Goal: Communication & Community: Ask a question

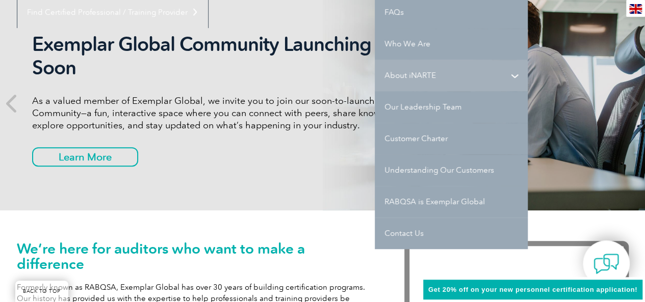
scroll to position [132, 0]
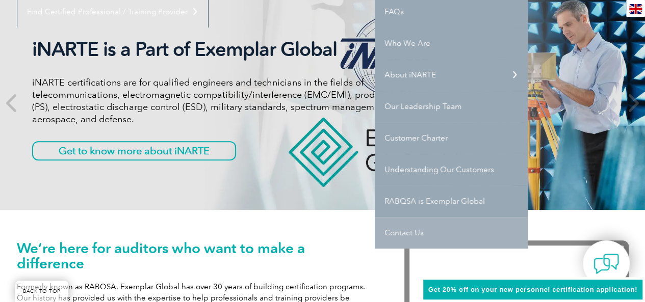
click at [423, 225] on link "Contact Us" at bounding box center [451, 233] width 153 height 32
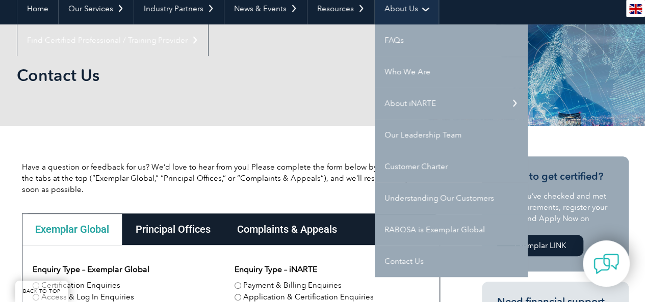
scroll to position [104, 0]
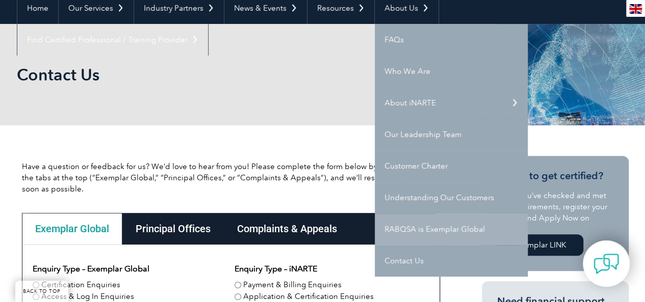
click at [423, 221] on link "RABQSA is Exemplar Global" at bounding box center [451, 230] width 153 height 32
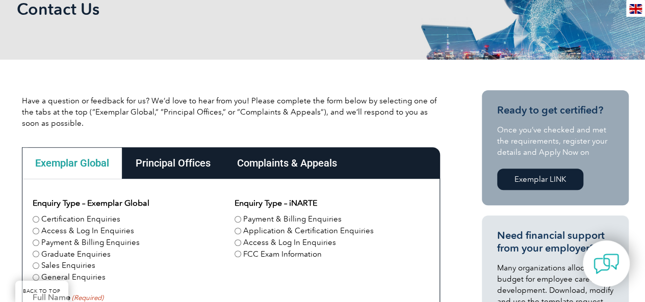
scroll to position [166, 0]
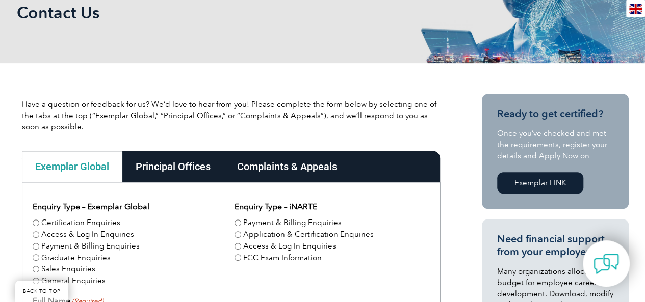
click at [214, 166] on div "Principal Offices" at bounding box center [173, 167] width 102 height 32
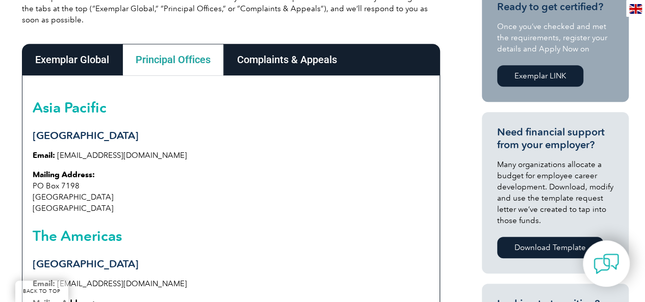
scroll to position [271, 0]
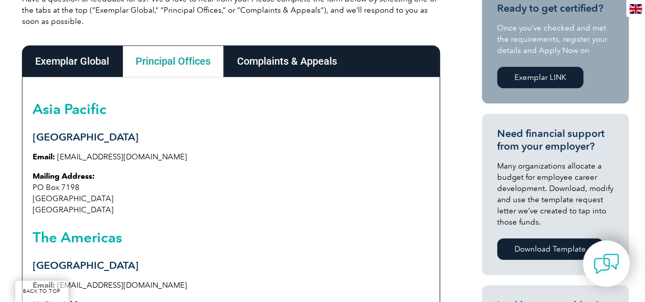
click at [306, 70] on div "Complaints & Appeals" at bounding box center [287, 61] width 127 height 32
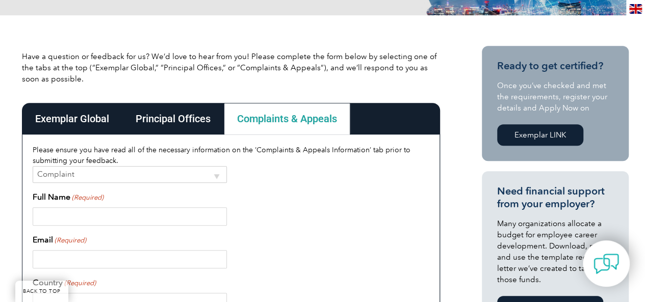
scroll to position [212, 0]
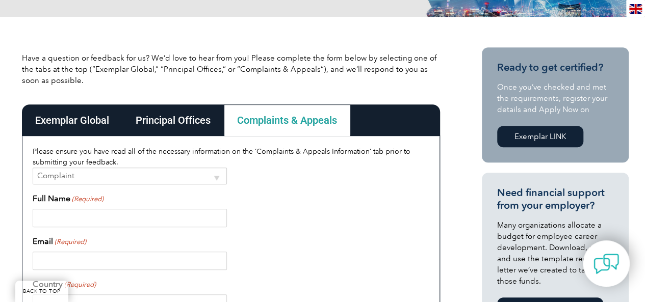
click at [64, 123] on div "Exemplar Global" at bounding box center [72, 121] width 100 height 32
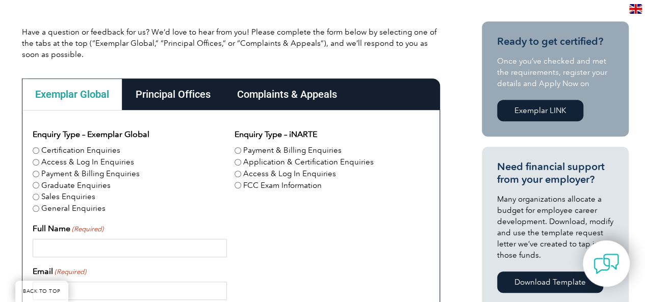
scroll to position [237, 0]
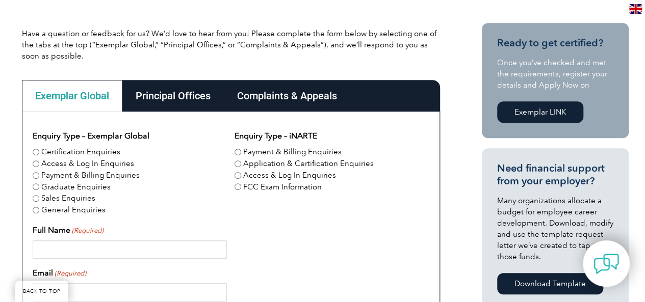
drag, startPoint x: 87, startPoint y: 217, endPoint x: 84, endPoint y: 207, distance: 10.8
click at [84, 207] on label "General Enquiries" at bounding box center [73, 211] width 64 height 12
click at [39, 207] on input "General Enquiries" at bounding box center [36, 210] width 7 height 7
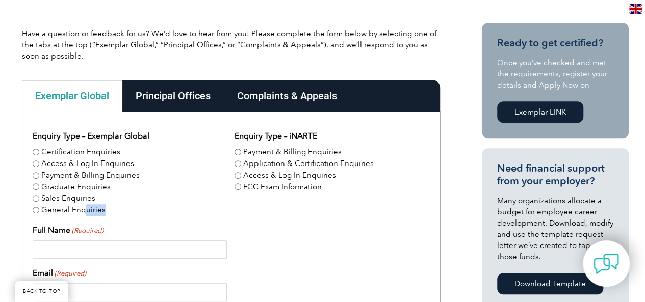
radio input "true"
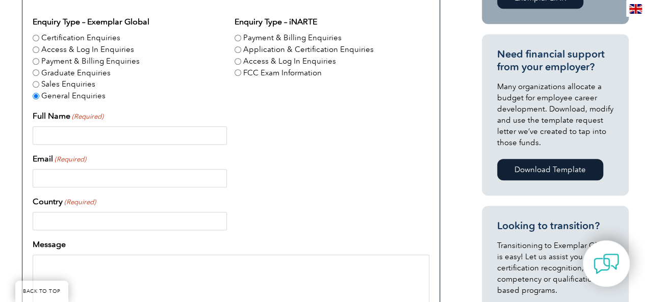
scroll to position [350, 0]
click at [49, 145] on div "Enquiry Type – Exemplar Global Certification Enquiries Access & Log In Enquirie…" at bounding box center [231, 251] width 397 height 470
click at [49, 143] on input "Full Name (Required)" at bounding box center [130, 136] width 194 height 18
drag, startPoint x: 76, startPoint y: 159, endPoint x: 98, endPoint y: 169, distance: 24.4
click at [98, 169] on div "Email (Required)" at bounding box center [231, 171] width 397 height 35
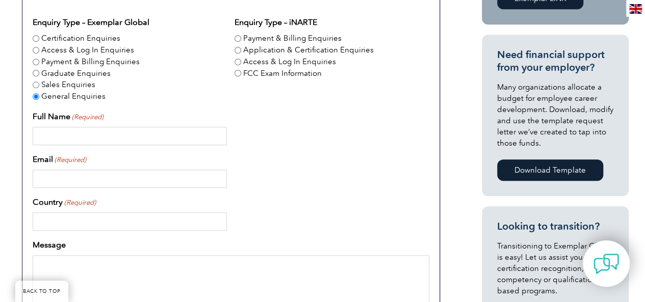
drag, startPoint x: 98, startPoint y: 169, endPoint x: 77, endPoint y: 135, distance: 40.8
click at [77, 135] on div "Enquiry Type – Exemplar Global Certification Enquiries Access & Log In Enquirie…" at bounding box center [231, 251] width 397 height 470
click at [77, 135] on input "Full Name (Required)" at bounding box center [130, 136] width 194 height 18
type input "Hamza Chaudhry"
type input "chhamza586@gmail.com"
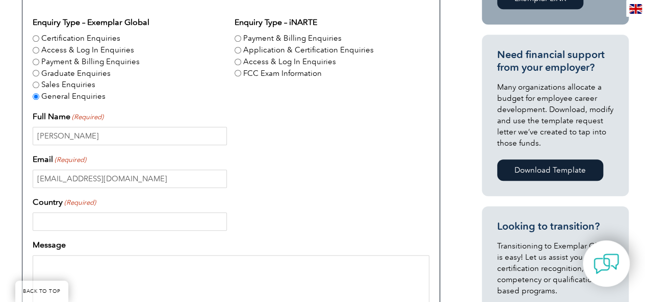
type input "Bahrain"
click at [94, 181] on input "chhamza586@gmail.com" at bounding box center [130, 179] width 194 height 18
type input "I"
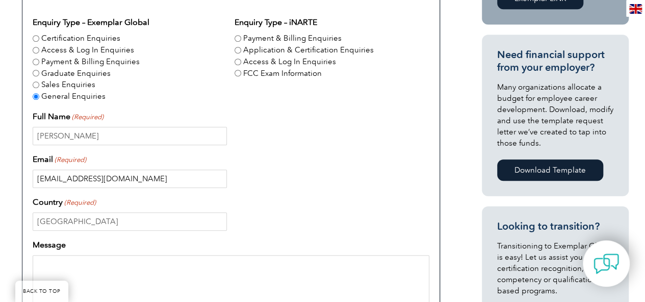
type input "info@globaqksa.com"
click at [111, 223] on input "Bahrain" at bounding box center [130, 222] width 194 height 18
type input "B"
type input "Saudi Arabia"
type input "0530767286"
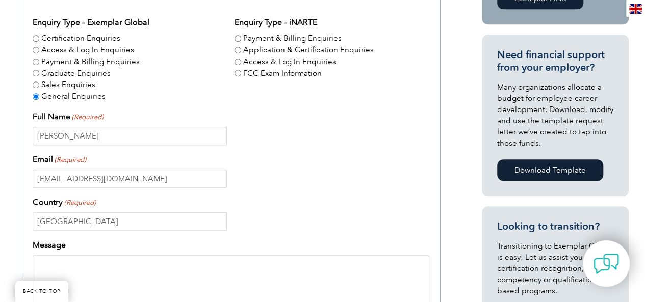
click at [120, 254] on div "Message" at bounding box center [231, 296] width 397 height 114
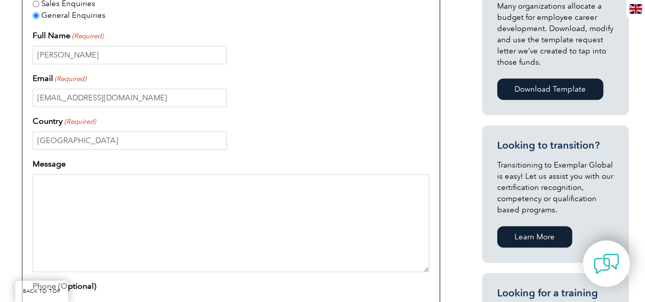
scroll to position [433, 0]
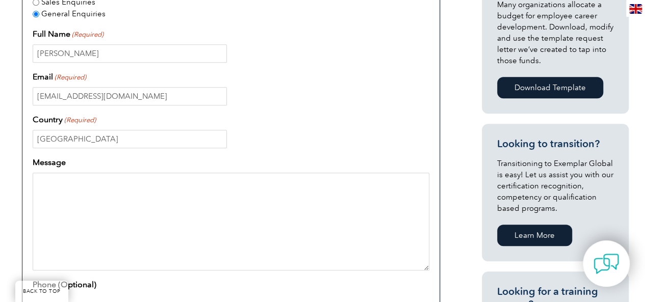
click at [93, 191] on textarea "Message" at bounding box center [231, 222] width 397 height 98
paste textarea "I am writing to follow up on my previous emails regarding a potential collabora…"
type textarea "I am writing to follow up on my previous emails regarding a potential collabora…"
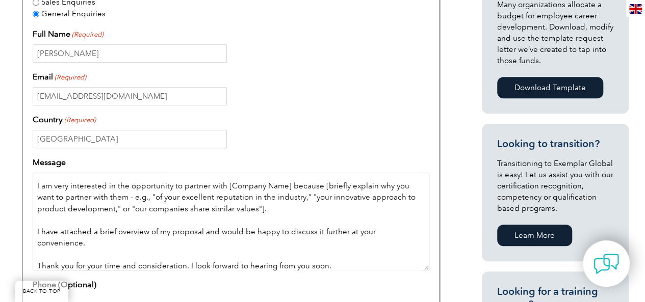
scroll to position [48, 0]
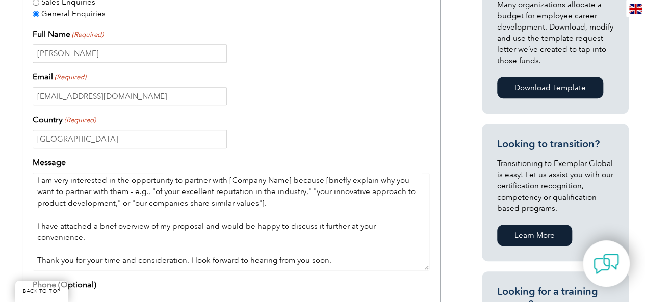
click at [256, 217] on textarea "I am writing to follow up on my previous emails regarding a potential collabora…" at bounding box center [231, 222] width 397 height 98
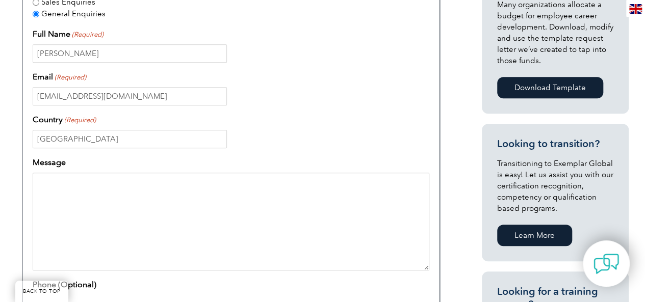
scroll to position [0, 0]
paste textarea "Hi, I hope this message finds you well. I'm writing to follow up on a couple of…"
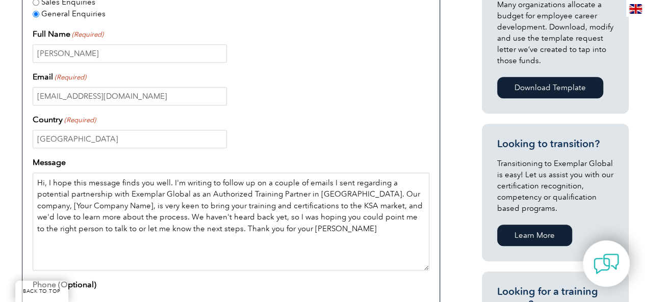
click at [170, 183] on textarea "Hi, I hope this message finds you well. I'm writing to follow up on a couple of…" at bounding box center [231, 222] width 397 height 98
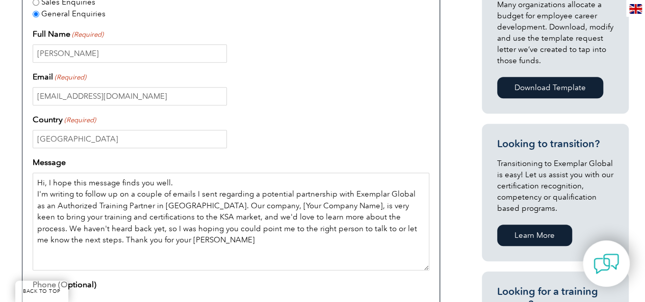
click at [202, 207] on textarea "Hi, I hope this message finds you well. I'm writing to follow up on a couple of…" at bounding box center [231, 222] width 397 height 98
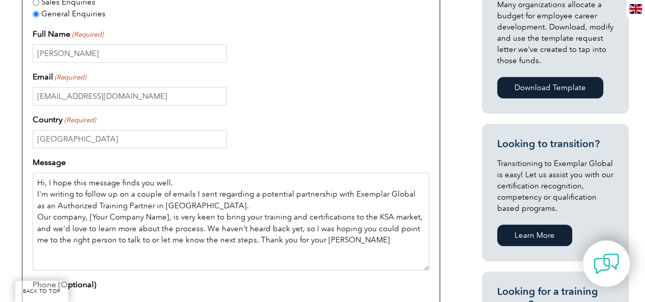
click at [162, 213] on textarea "Hi, I hope this message finds you well. I'm writing to follow up on a couple of…" at bounding box center [231, 222] width 397 height 98
click at [190, 212] on textarea "Hi, I hope this message finds you well. I'm writing to follow up on a couple of…" at bounding box center [231, 222] width 397 height 98
click at [241, 217] on textarea "Hi, I hope this message finds you well. I'm writing to follow up on a couple of…" at bounding box center [231, 222] width 397 height 98
click at [100, 228] on textarea "Hi, I hope this message finds you well. I'm writing to follow up on a couple of…" at bounding box center [231, 222] width 397 height 98
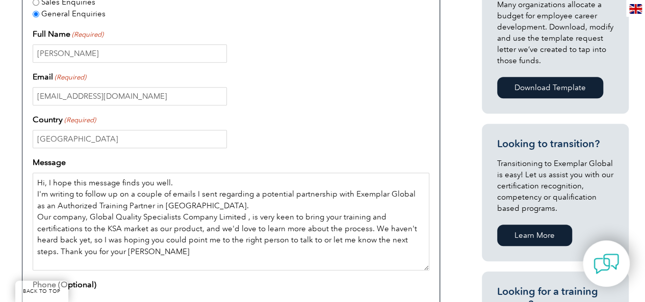
click at [319, 226] on textarea "Hi, I hope this message finds you well. I'm writing to follow up on a couple of…" at bounding box center [231, 222] width 397 height 98
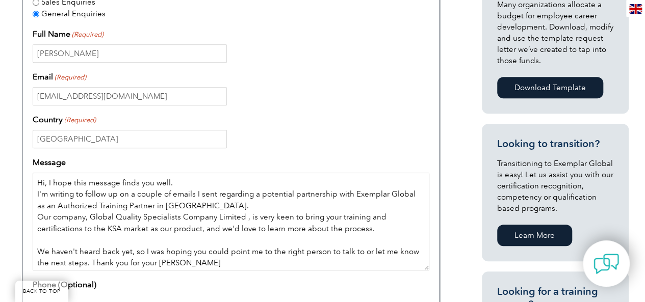
scroll to position [3, 0]
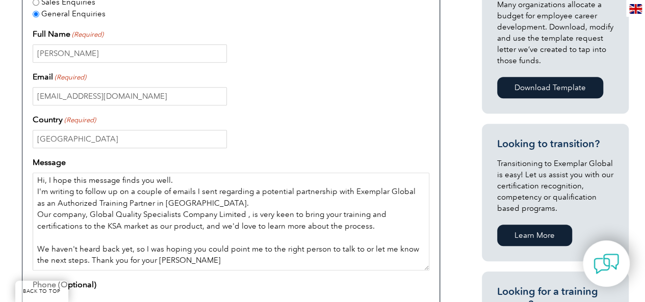
click at [251, 248] on textarea "Hi, I hope this message finds you well. I'm writing to follow up on a couple of…" at bounding box center [231, 222] width 397 height 98
click at [222, 261] on textarea "Hi, I hope this message finds you well. I'm writing to follow up on a couple of…" at bounding box center [231, 222] width 397 height 98
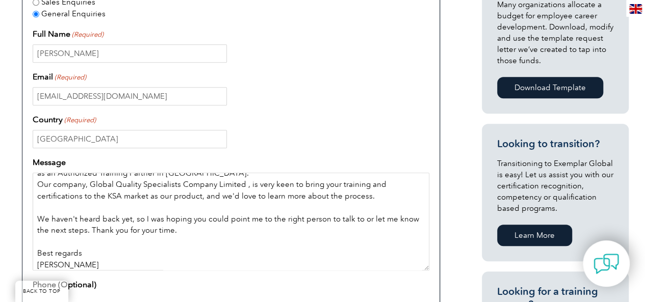
scroll to position [43, 0]
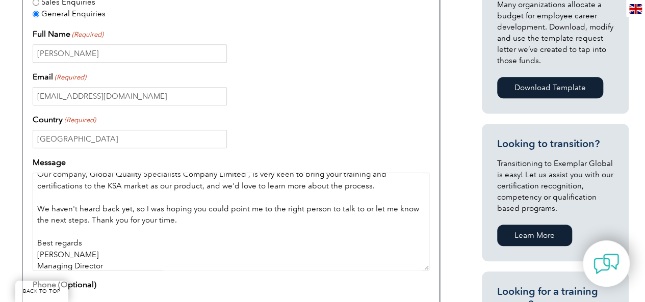
click at [122, 261] on textarea "Hi, I hope this message finds you well. I'm writing to follow up on a couple of…" at bounding box center [231, 222] width 397 height 98
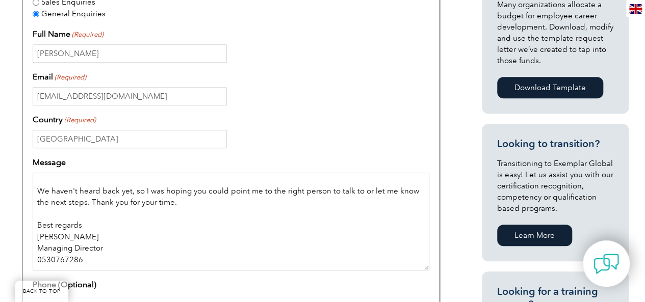
scroll to position [60, 0]
click at [38, 263] on textarea "Hi, I hope this message finds you well. I'm writing to follow up on a couple of…" at bounding box center [231, 222] width 397 height 98
click at [161, 236] on textarea "Hi, I hope this message finds you well. I'm writing to follow up on a couple of…" at bounding box center [231, 222] width 397 height 98
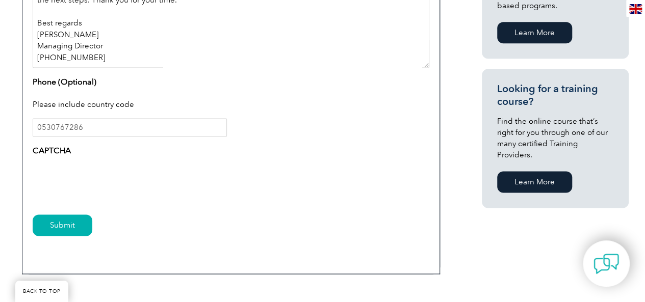
scroll to position [657, 0]
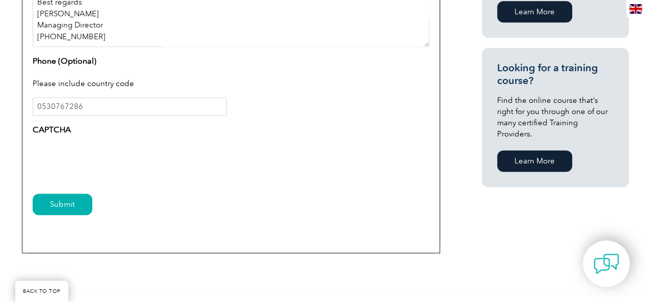
type textarea "Hi, I hope this message finds you well. I'm writing to follow up on a couple of…"
click at [43, 107] on input "0530767286" at bounding box center [130, 106] width 194 height 18
click at [38, 105] on input "0530767286" at bounding box center [130, 106] width 194 height 18
type input "+966530767286"
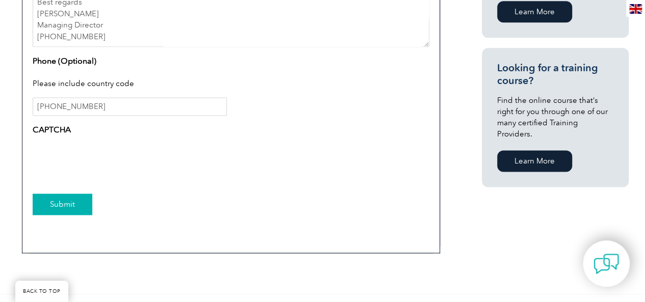
click at [70, 204] on input "Submit" at bounding box center [63, 204] width 60 height 21
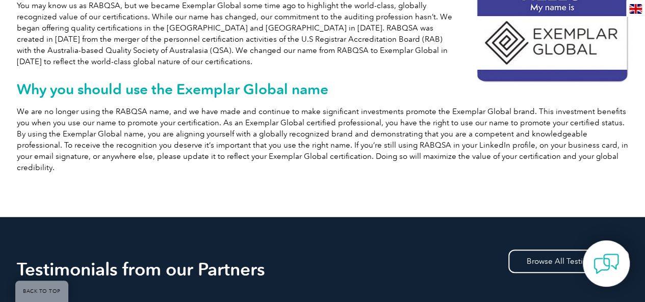
scroll to position [249, 0]
